Goal: Information Seeking & Learning: Learn about a topic

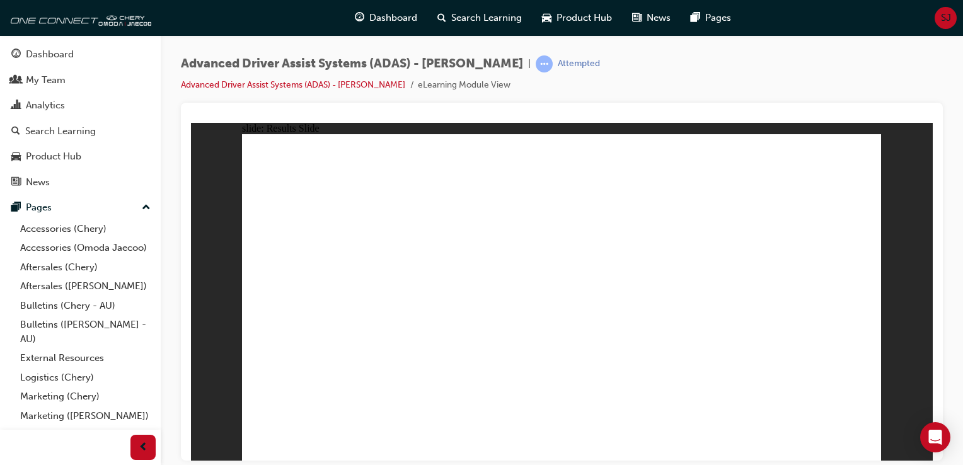
drag, startPoint x: 370, startPoint y: 386, endPoint x: 534, endPoint y: 207, distance: 242.6
drag, startPoint x: 466, startPoint y: 386, endPoint x: 791, endPoint y: 164, distance: 394.0
drag, startPoint x: 575, startPoint y: 383, endPoint x: 769, endPoint y: 212, distance: 258.4
drag, startPoint x: 687, startPoint y: 379, endPoint x: 803, endPoint y: 149, distance: 257.8
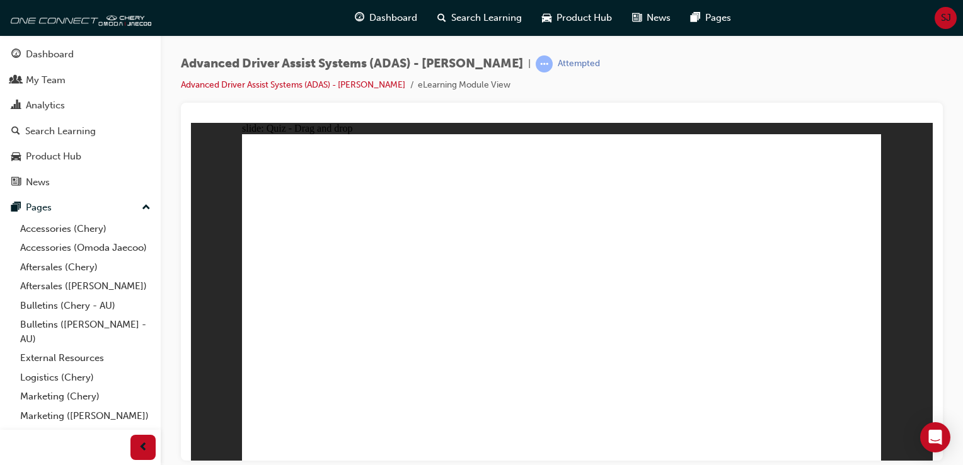
checkbox input "true"
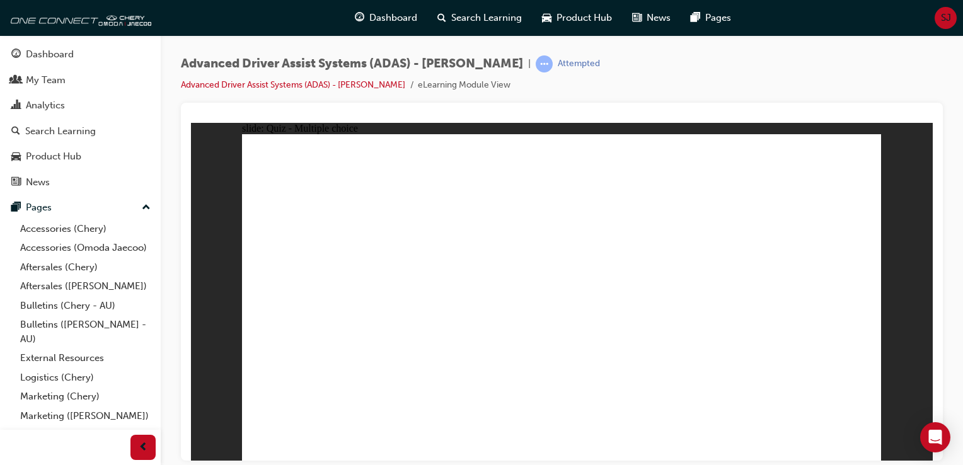
checkbox input "true"
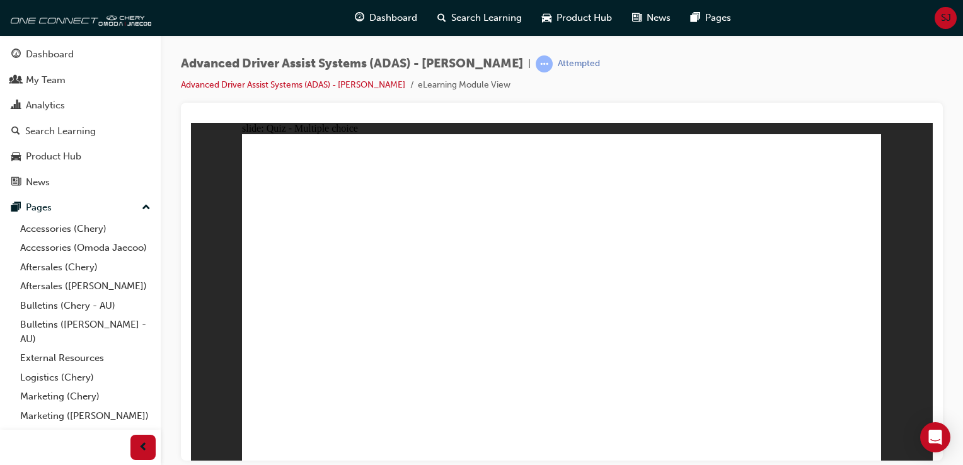
checkbox input "true"
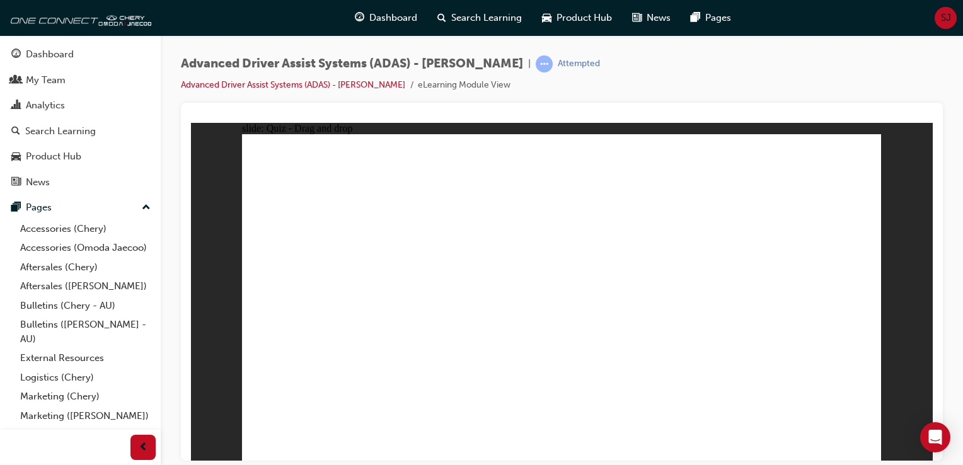
drag, startPoint x: 555, startPoint y: 171, endPoint x: 312, endPoint y: 371, distance: 314.7
drag, startPoint x: 556, startPoint y: 197, endPoint x: 377, endPoint y: 346, distance: 233.0
drag, startPoint x: 625, startPoint y: 199, endPoint x: 405, endPoint y: 369, distance: 277.6
drag, startPoint x: 636, startPoint y: 168, endPoint x: 457, endPoint y: 369, distance: 269.1
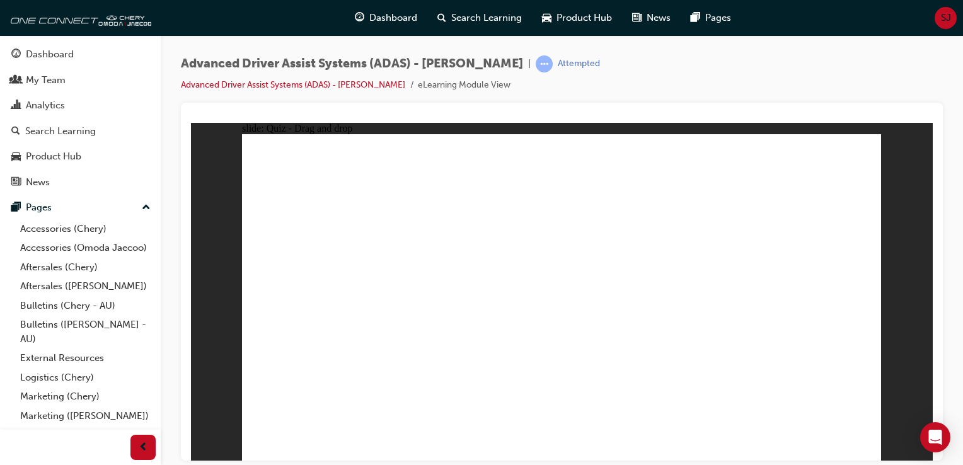
drag, startPoint x: 703, startPoint y: 193, endPoint x: 302, endPoint y: 365, distance: 435.8
drag, startPoint x: 695, startPoint y: 156, endPoint x: 633, endPoint y: 192, distance: 71.1
drag, startPoint x: 693, startPoint y: 167, endPoint x: 370, endPoint y: 356, distance: 373.8
drag, startPoint x: 765, startPoint y: 169, endPoint x: 451, endPoint y: 357, distance: 366.5
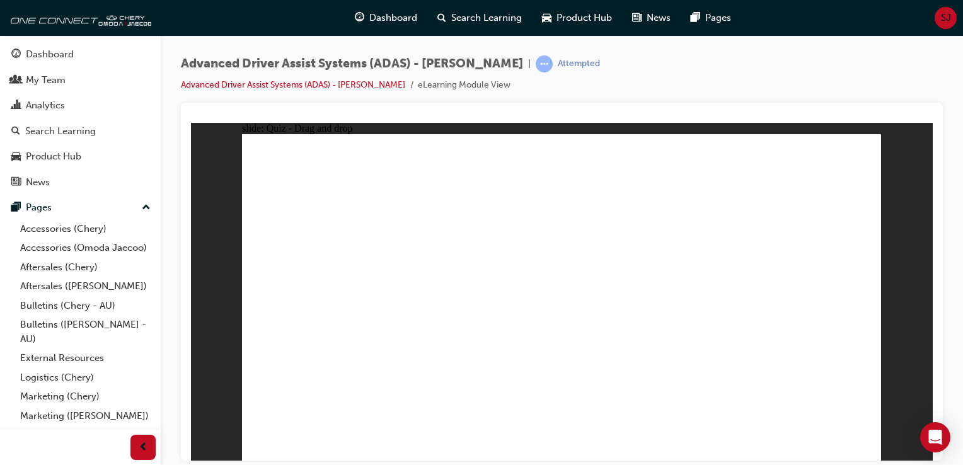
drag, startPoint x: 789, startPoint y: 189, endPoint x: 496, endPoint y: 352, distance: 334.5
drag, startPoint x: 338, startPoint y: 399, endPoint x: 537, endPoint y: 207, distance: 276.7
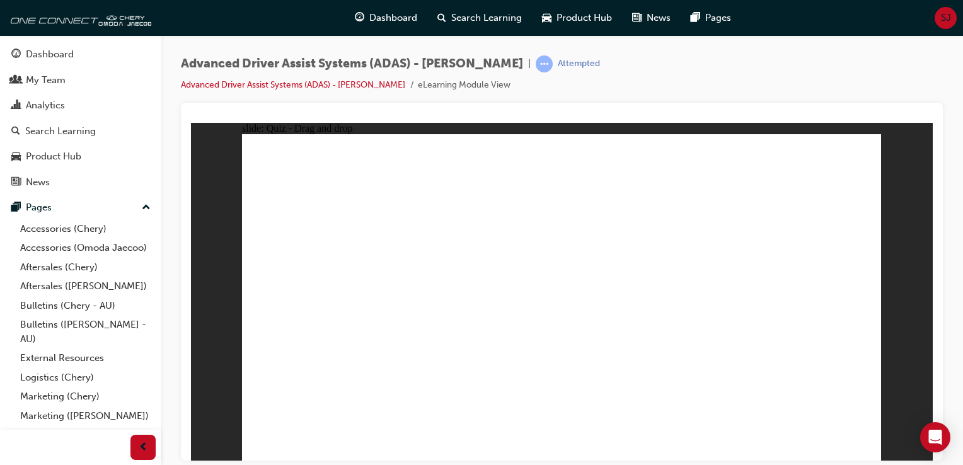
drag, startPoint x: 480, startPoint y: 384, endPoint x: 793, endPoint y: 163, distance: 383.2
drag, startPoint x: 593, startPoint y: 391, endPoint x: 852, endPoint y: 134, distance: 364.4
drag, startPoint x: 685, startPoint y: 378, endPoint x: 683, endPoint y: 393, distance: 15.2
drag, startPoint x: 683, startPoint y: 392, endPoint x: 763, endPoint y: 200, distance: 208.7
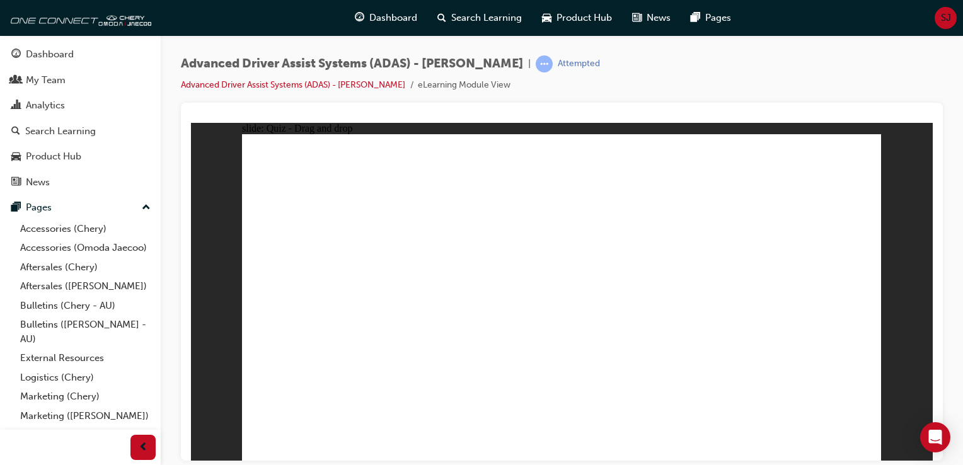
checkbox input "true"
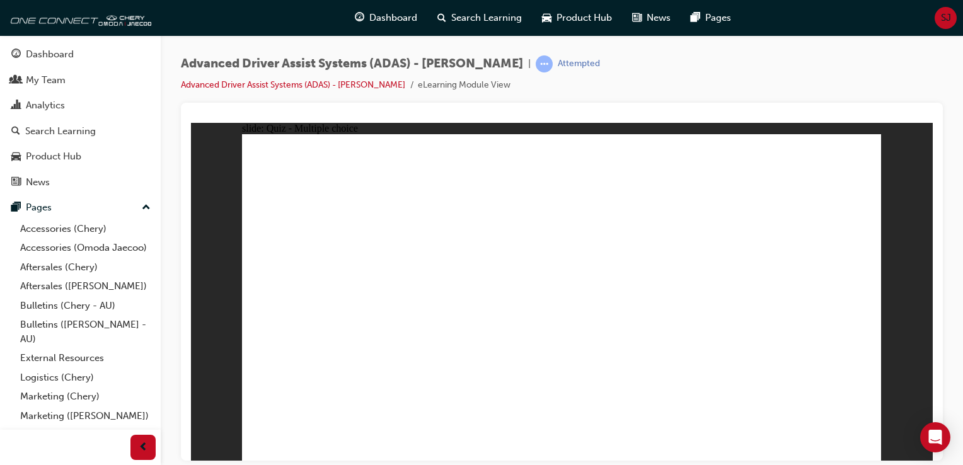
checkbox input "true"
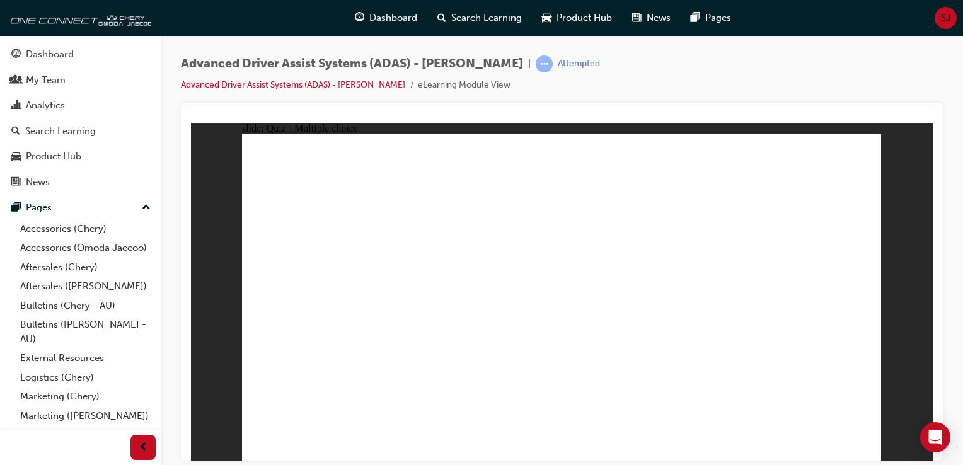
checkbox input "true"
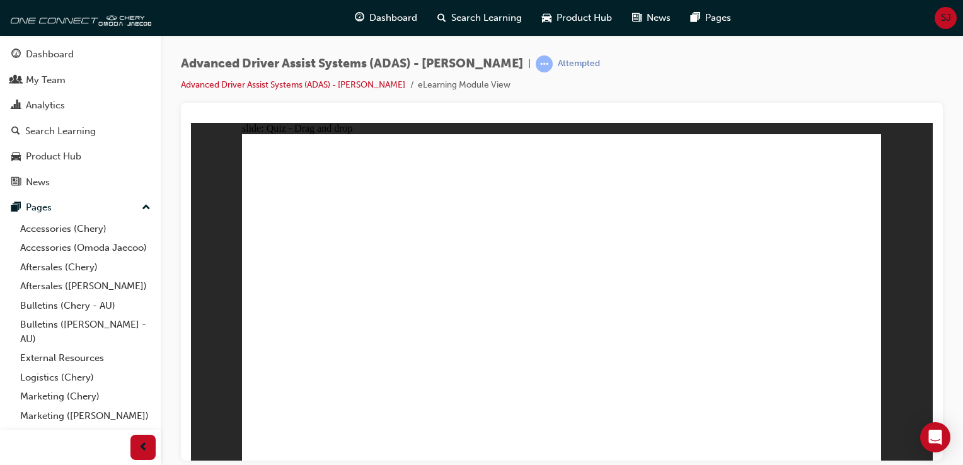
drag, startPoint x: 580, startPoint y: 200, endPoint x: 583, endPoint y: 335, distance: 135.5
drag, startPoint x: 580, startPoint y: 169, endPoint x: 627, endPoint y: 365, distance: 202.2
drag, startPoint x: 765, startPoint y: 198, endPoint x: 681, endPoint y: 345, distance: 168.5
drag, startPoint x: 650, startPoint y: 165, endPoint x: 576, endPoint y: 349, distance: 198.4
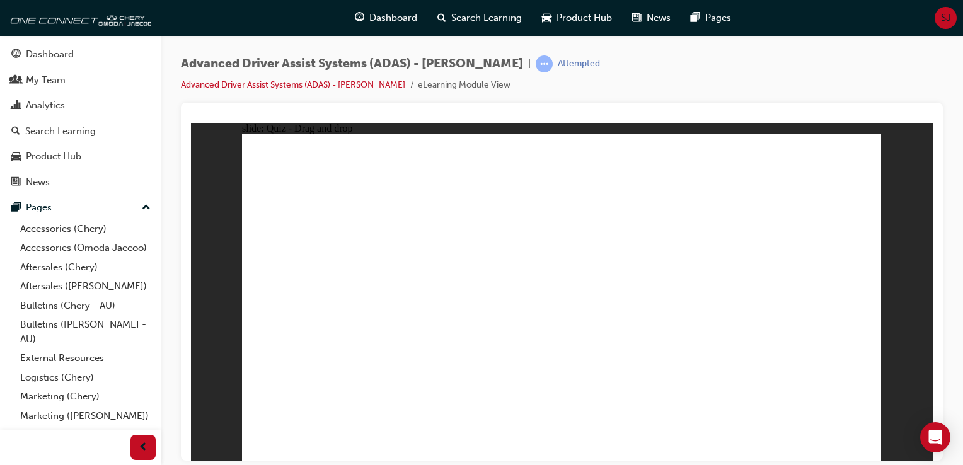
drag, startPoint x: 648, startPoint y: 189, endPoint x: 362, endPoint y: 338, distance: 322.6
drag, startPoint x: 679, startPoint y: 197, endPoint x: 345, endPoint y: 338, distance: 363.1
drag, startPoint x: 702, startPoint y: 174, endPoint x: 680, endPoint y: 170, distance: 22.4
drag, startPoint x: 684, startPoint y: 169, endPoint x: 416, endPoint y: 344, distance: 320.5
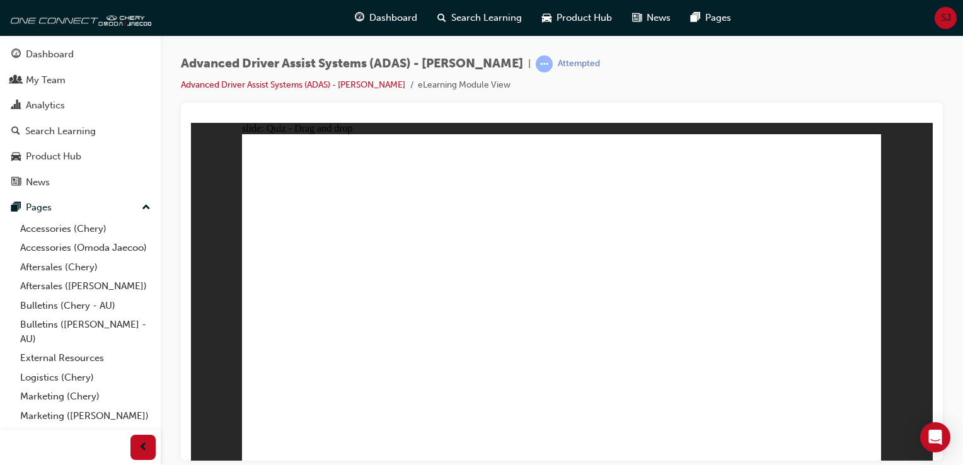
drag, startPoint x: 765, startPoint y: 166, endPoint x: 464, endPoint y: 343, distance: 349.3
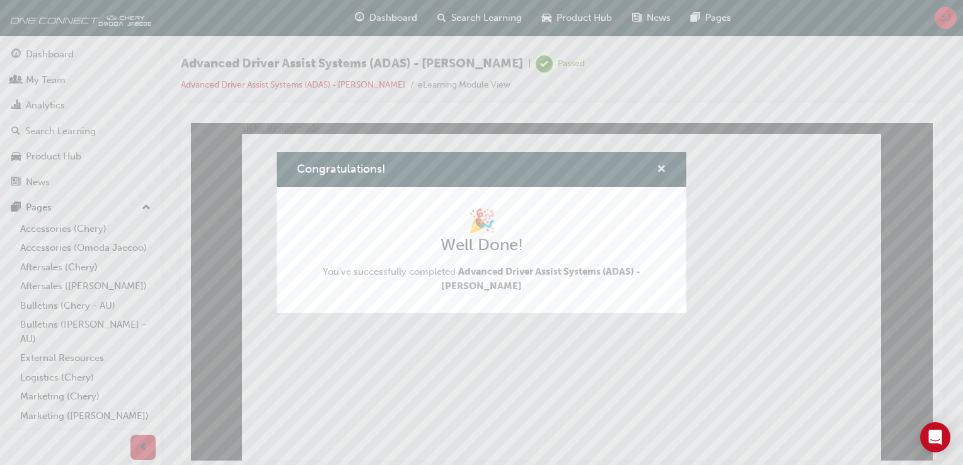
click at [661, 167] on span "cross-icon" at bounding box center [660, 169] width 9 height 11
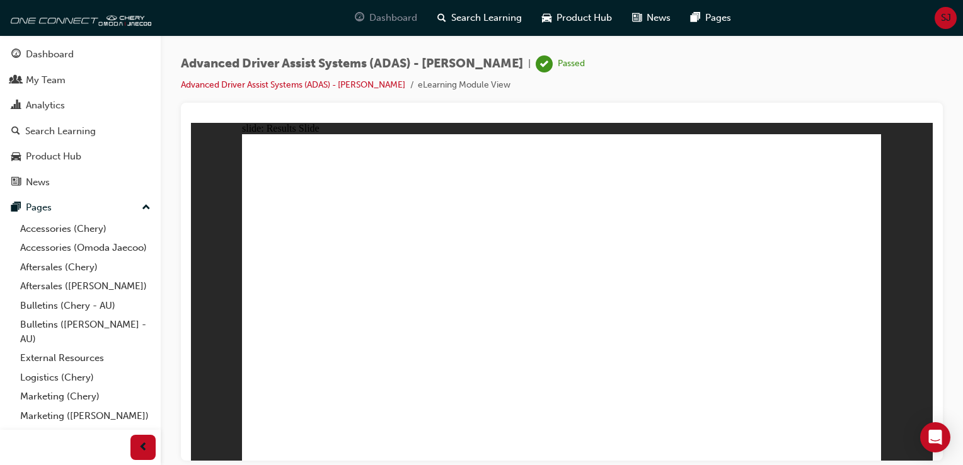
click at [413, 21] on span "Dashboard" at bounding box center [393, 18] width 48 height 14
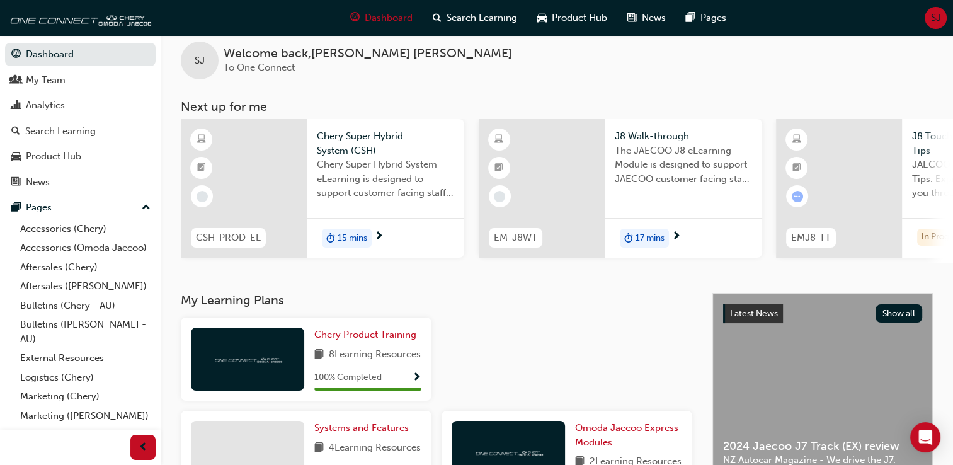
scroll to position [15, 0]
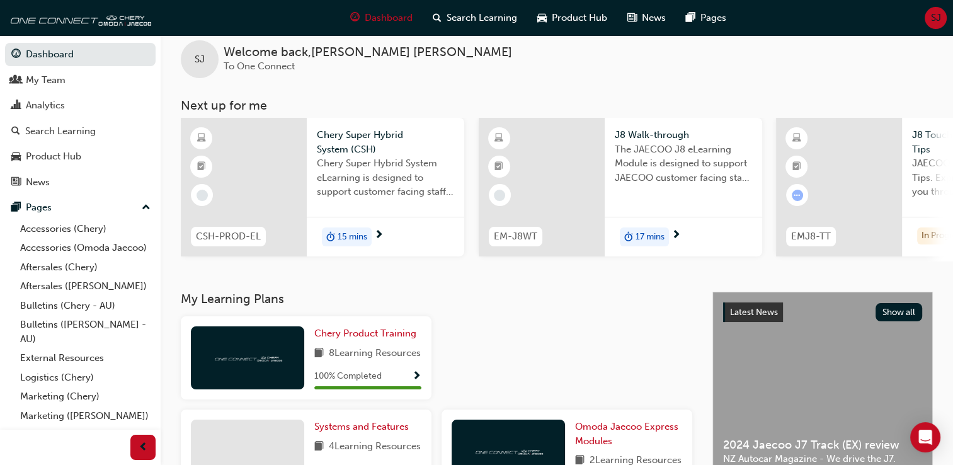
click at [926, 233] on div "In Progress" at bounding box center [943, 235] width 52 height 17
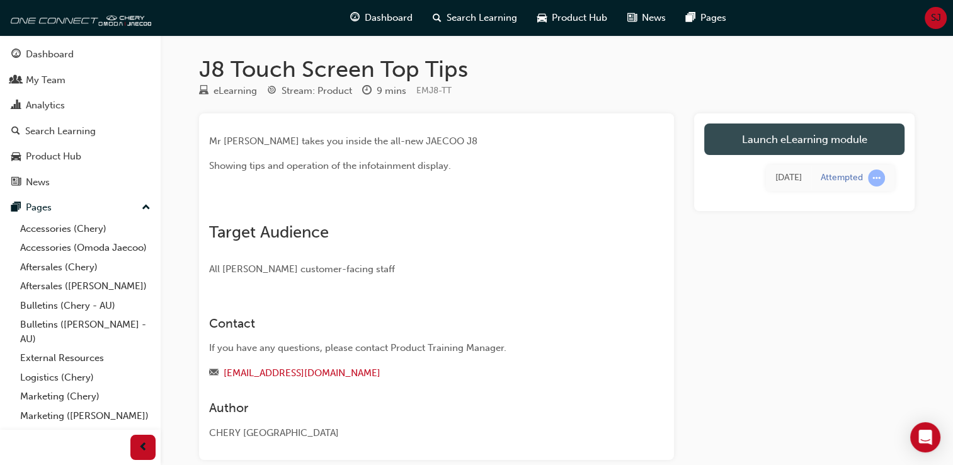
click at [777, 137] on link "Launch eLearning module" at bounding box center [804, 138] width 200 height 31
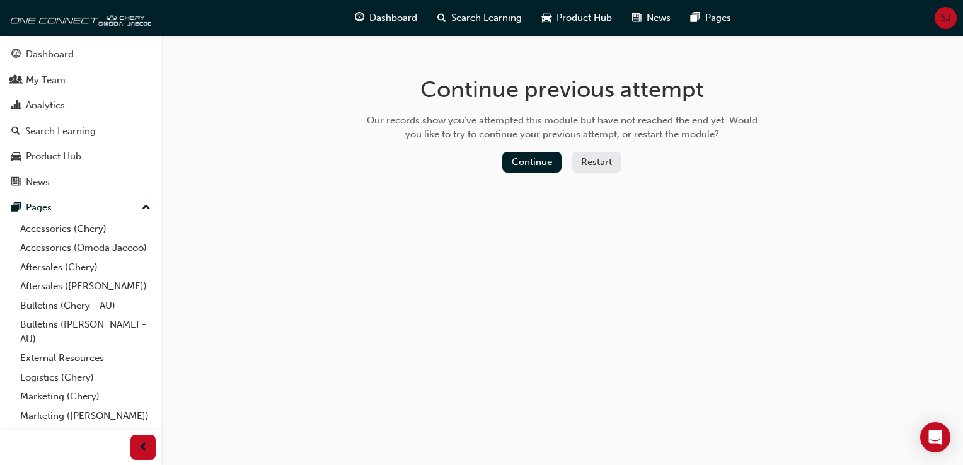
click at [524, 150] on div "Continue previous attempt Our records show you've attempted this module but hav…" at bounding box center [561, 126] width 409 height 183
click at [525, 158] on button "Continue" at bounding box center [531, 162] width 59 height 21
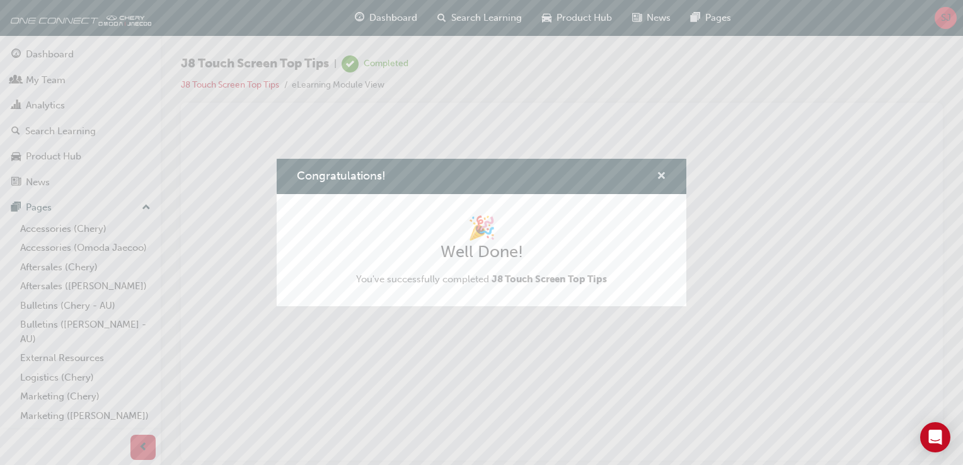
click at [662, 172] on span "cross-icon" at bounding box center [660, 176] width 9 height 11
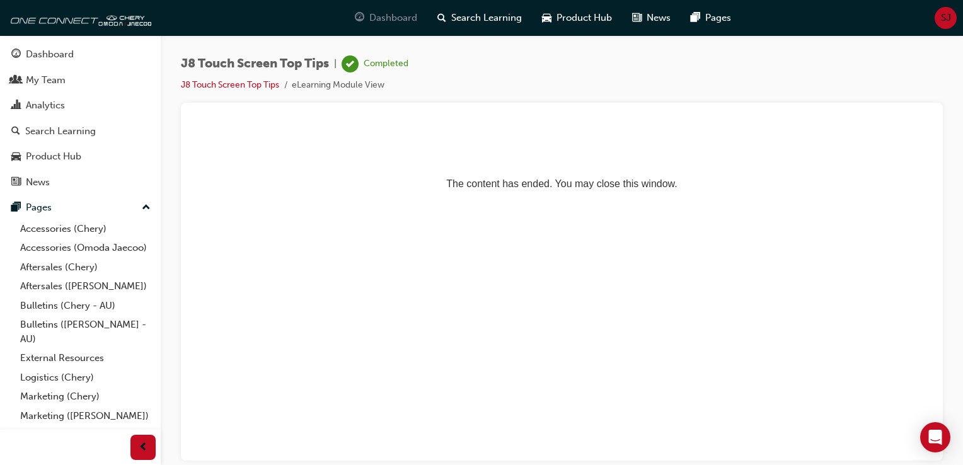
click at [360, 19] on span "guage-icon" at bounding box center [359, 18] width 9 height 16
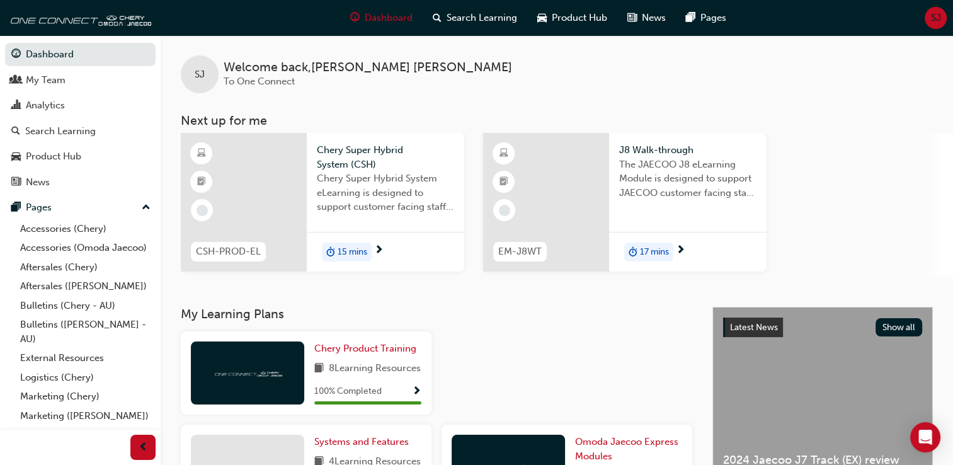
click at [351, 253] on span "15 mins" at bounding box center [353, 252] width 30 height 14
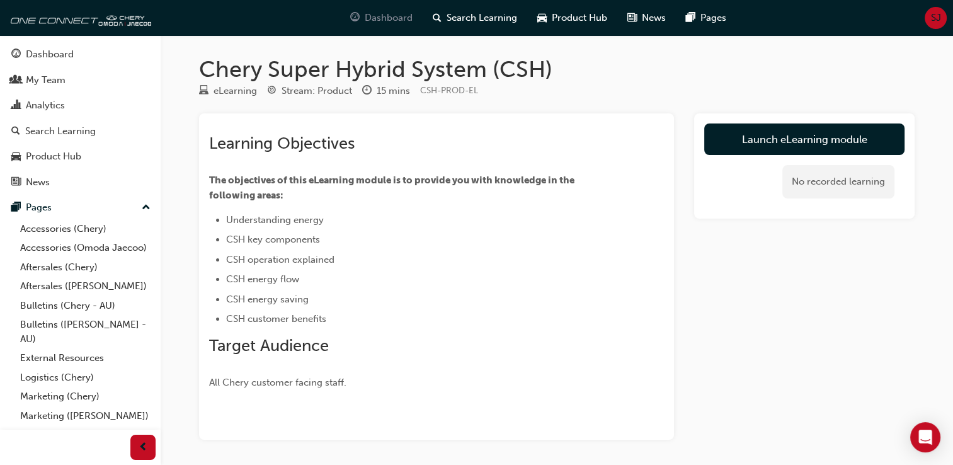
click at [369, 14] on span "Dashboard" at bounding box center [389, 18] width 48 height 14
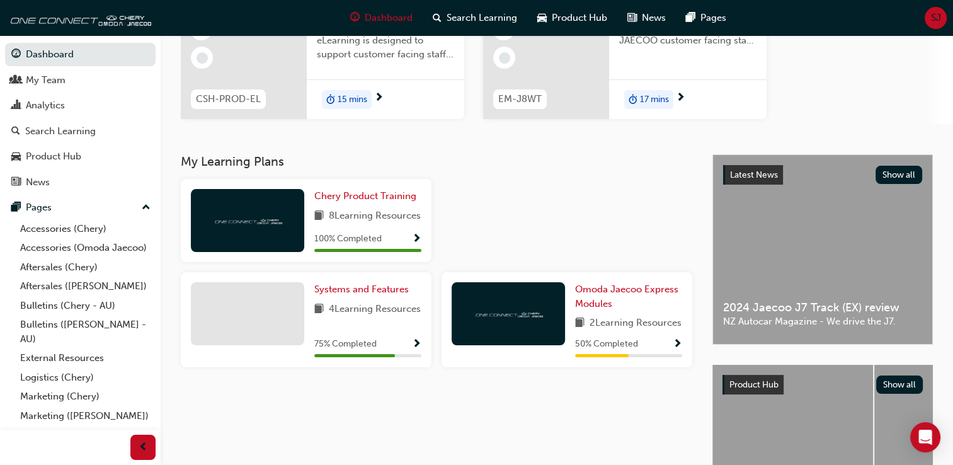
scroll to position [154, 0]
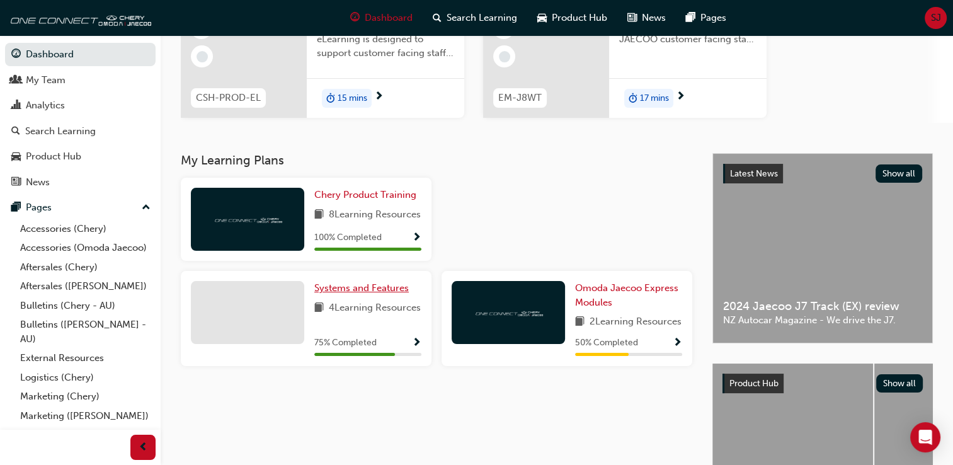
click at [378, 295] on link "Systems and Features" at bounding box center [364, 288] width 100 height 14
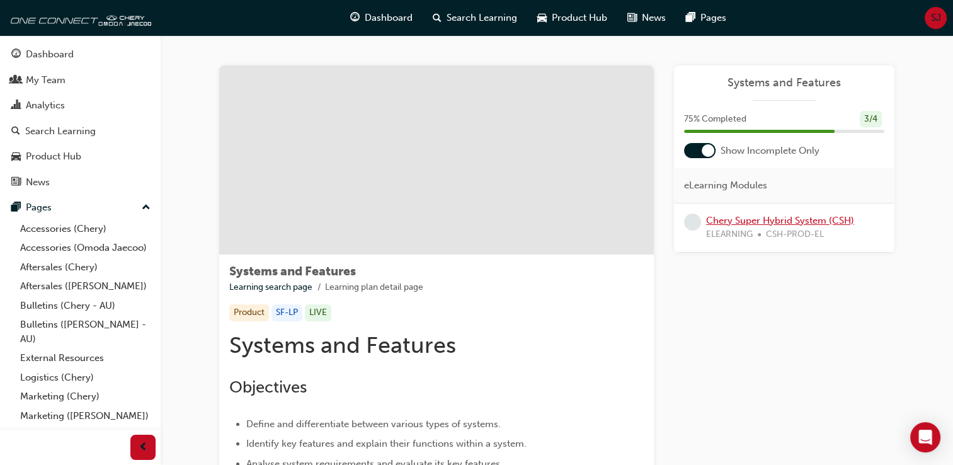
click at [731, 217] on link "Chery Super Hybrid System (CSH)" at bounding box center [780, 220] width 148 height 11
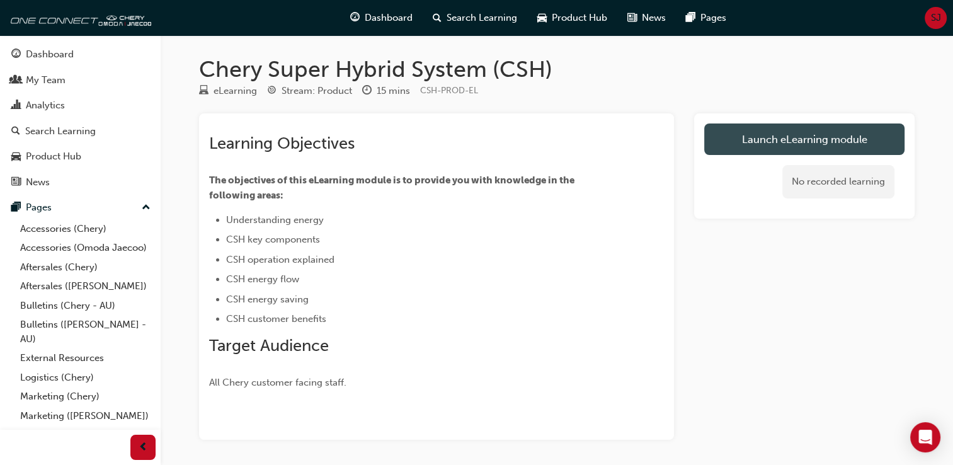
click at [754, 137] on link "Launch eLearning module" at bounding box center [804, 138] width 200 height 31
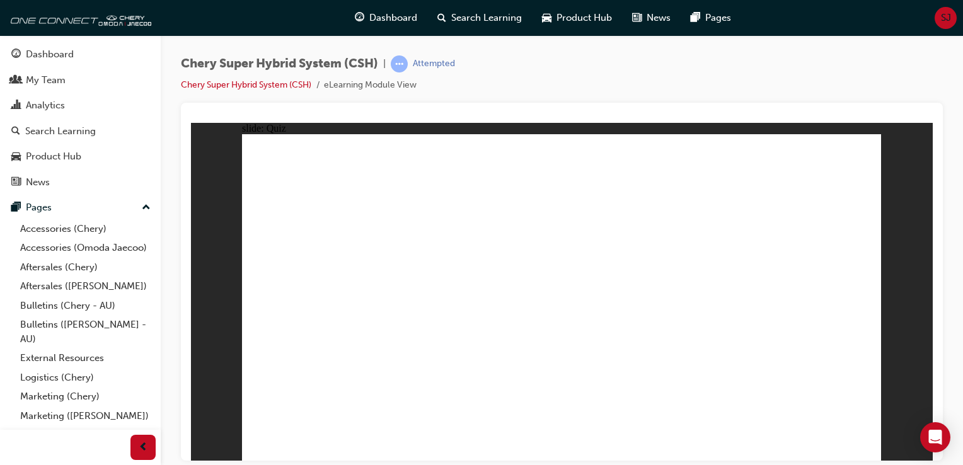
radio input "true"
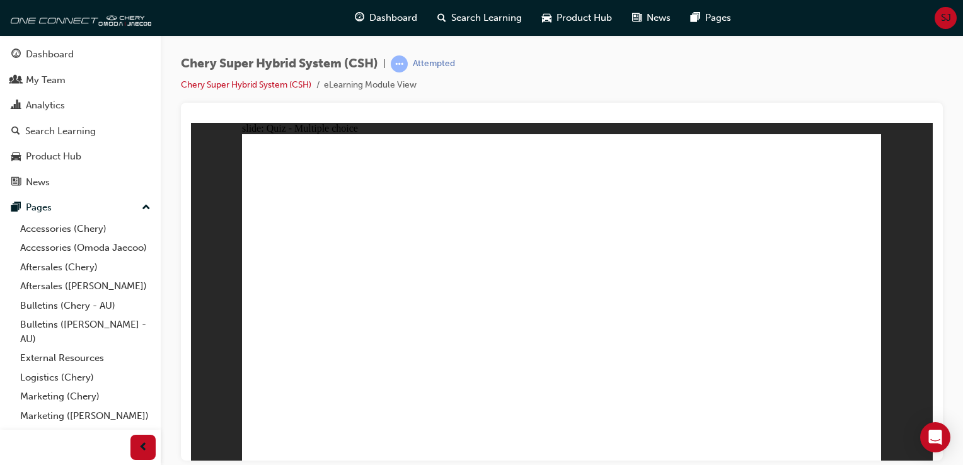
radio input "true"
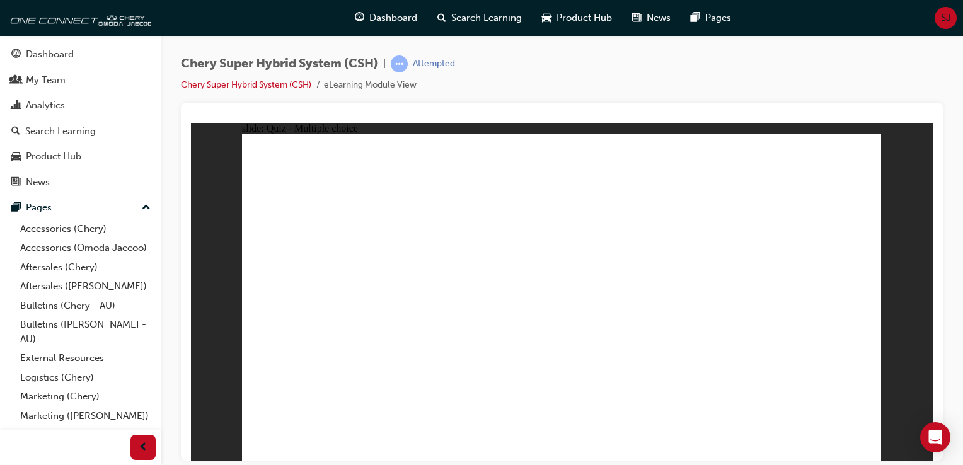
radio input "true"
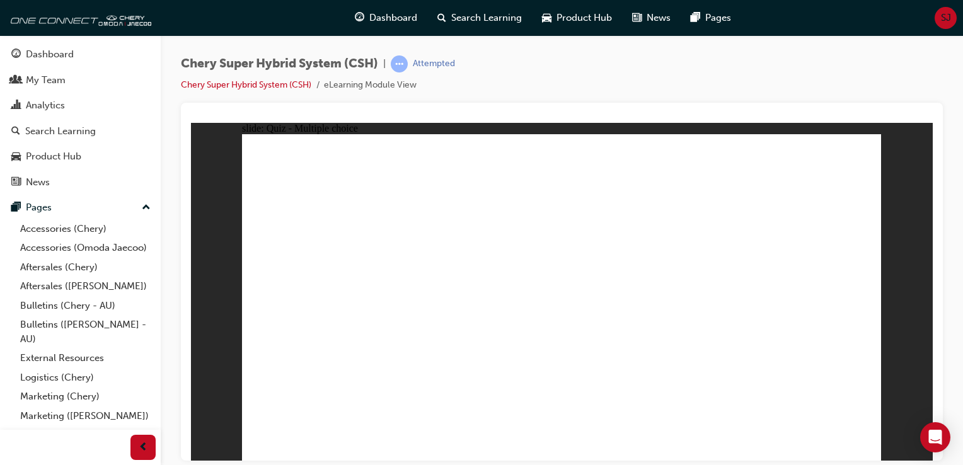
radio input "true"
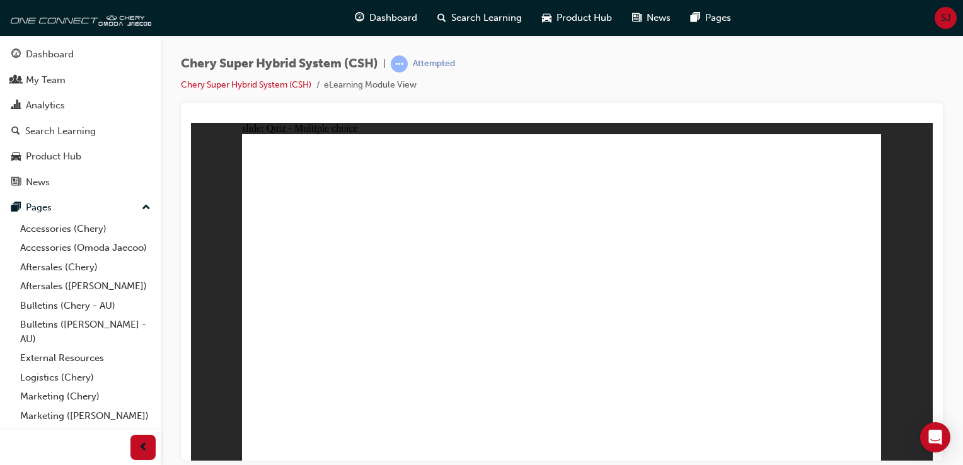
radio input "false"
radio input "true"
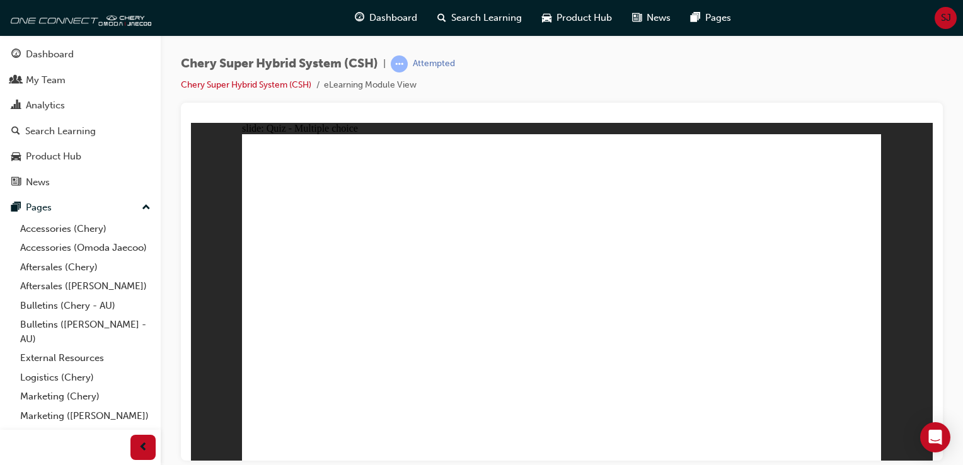
radio input "true"
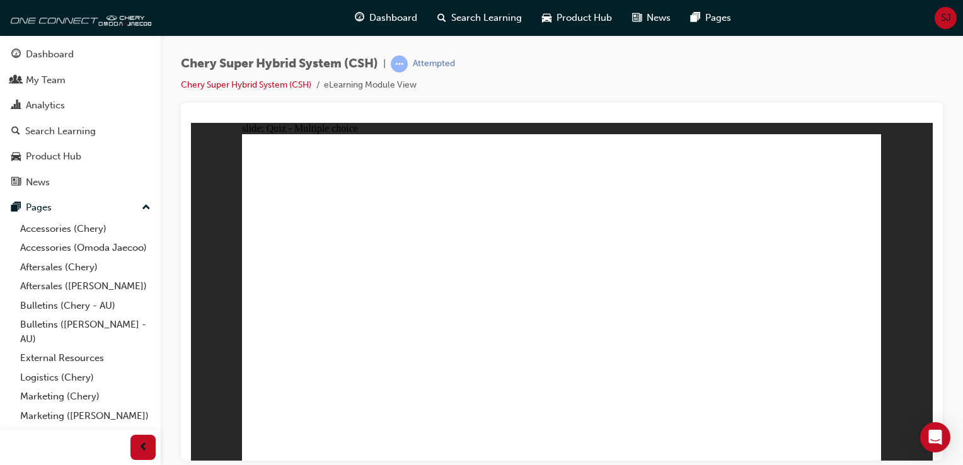
radio input "true"
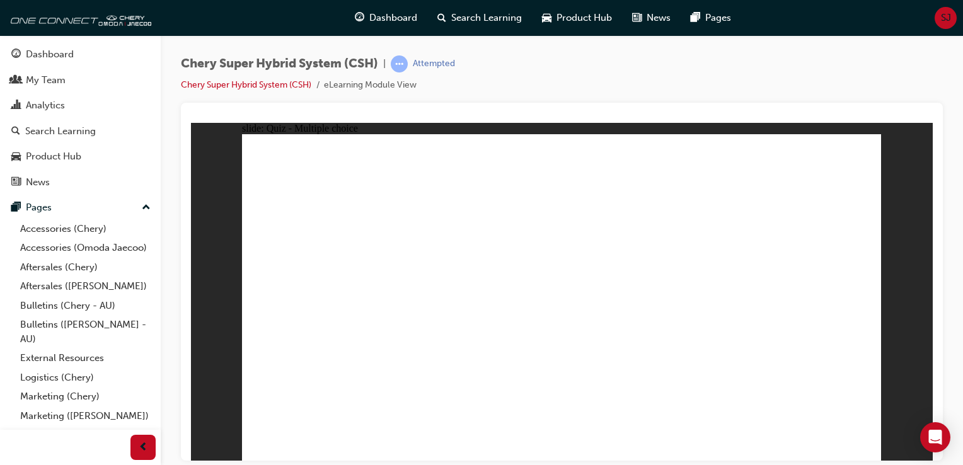
radio input "true"
